Goal: Transaction & Acquisition: Purchase product/service

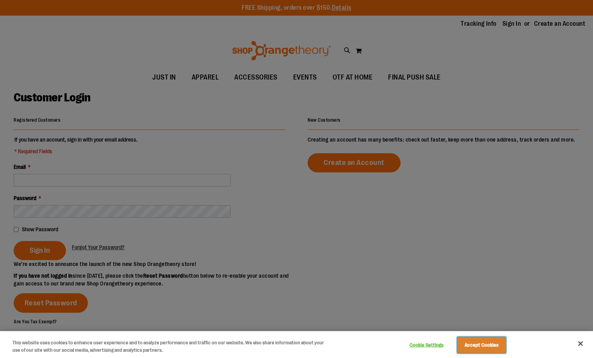
click at [483, 341] on button "Accept Cookies" at bounding box center [481, 345] width 49 height 16
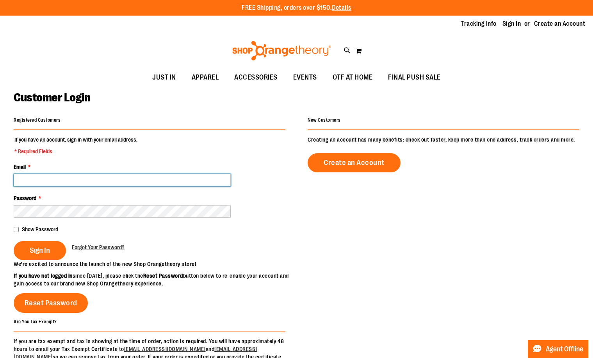
click at [76, 179] on input "Email *" at bounding box center [122, 180] width 217 height 12
type input "**********"
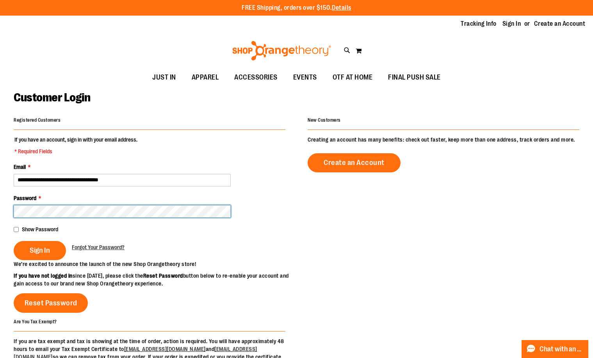
click at [14, 241] on button "Sign In" at bounding box center [40, 250] width 52 height 19
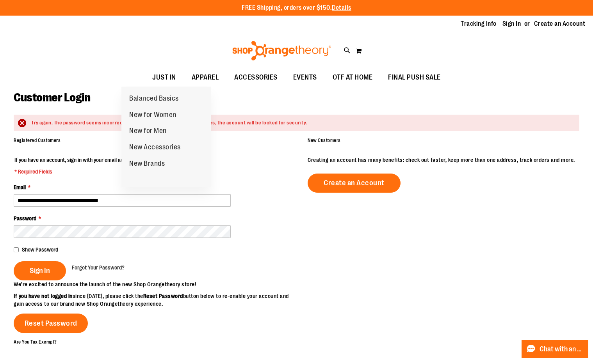
click at [82, 75] on ul "JUST IN JUST IN Balanced Basics New for Women New for Men New Accessories New B…" at bounding box center [296, 78] width 593 height 18
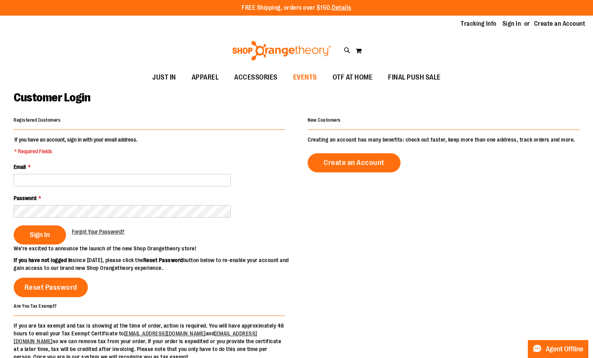
click at [301, 77] on span "EVENTS" at bounding box center [305, 78] width 24 height 18
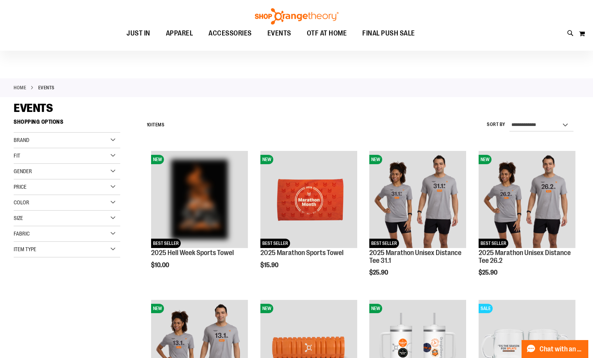
scroll to position [7, 0]
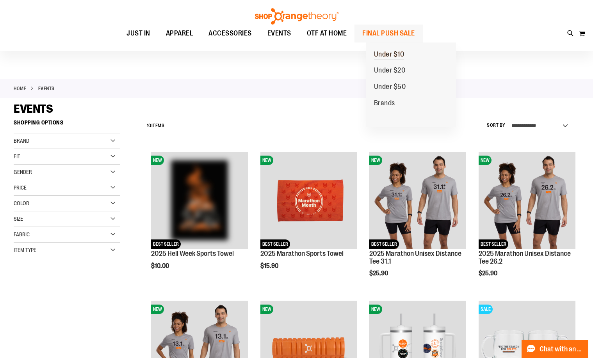
click at [392, 53] on span "Under $10" at bounding box center [389, 55] width 30 height 10
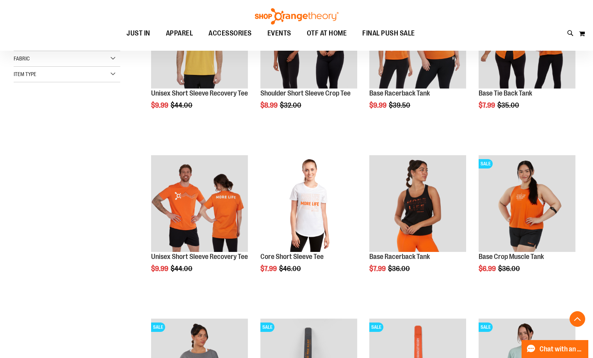
scroll to position [174, 0]
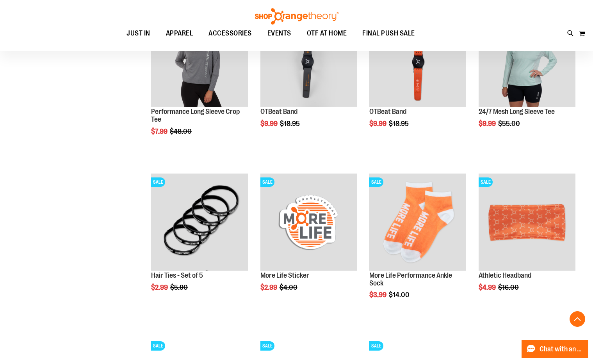
scroll to position [459, 0]
